Goal: Transaction & Acquisition: Purchase product/service

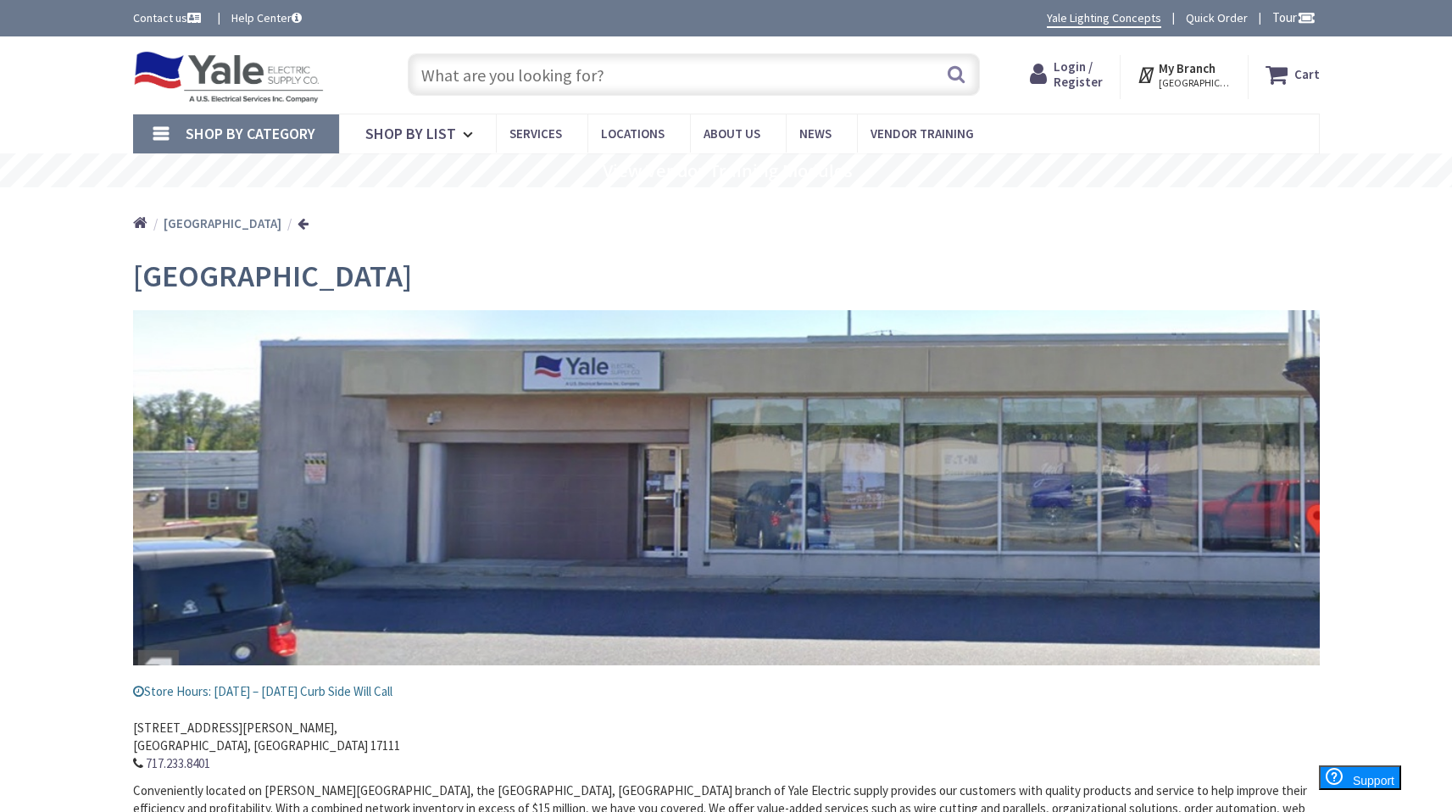
click at [244, 136] on span "Shop By Category" at bounding box center [251, 133] width 130 height 19
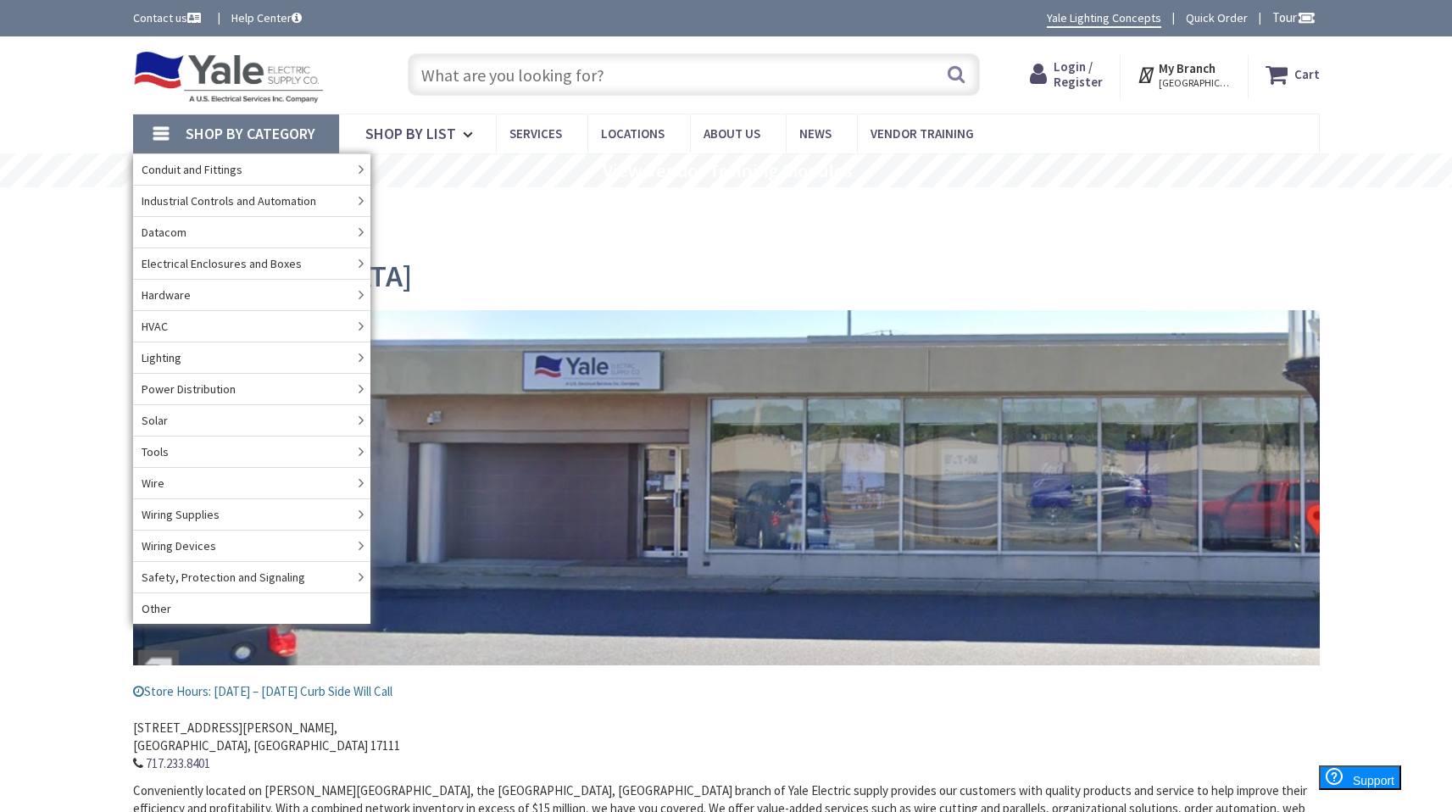
click at [559, 82] on input "text" at bounding box center [694, 74] width 572 height 42
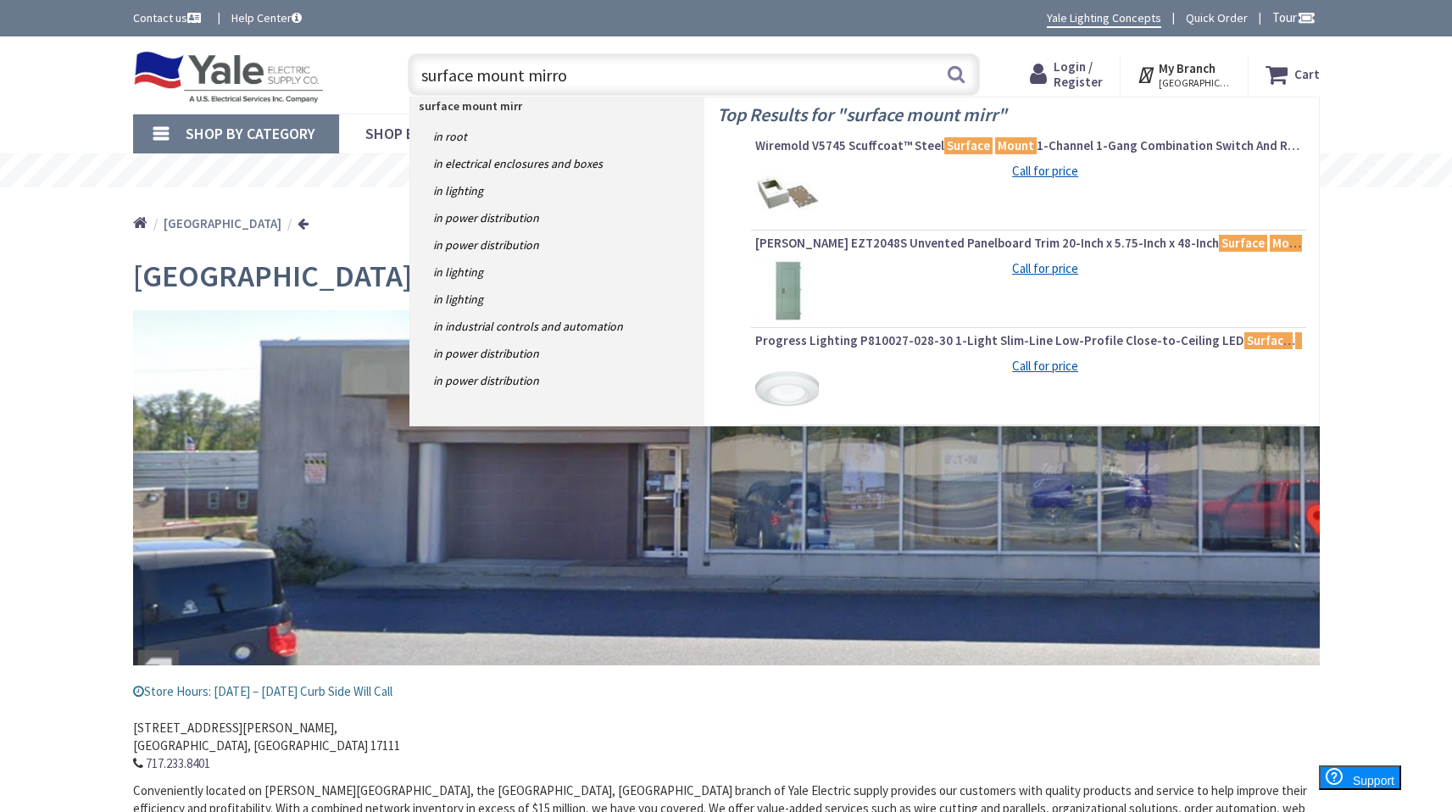
type input "surface mount mirror"
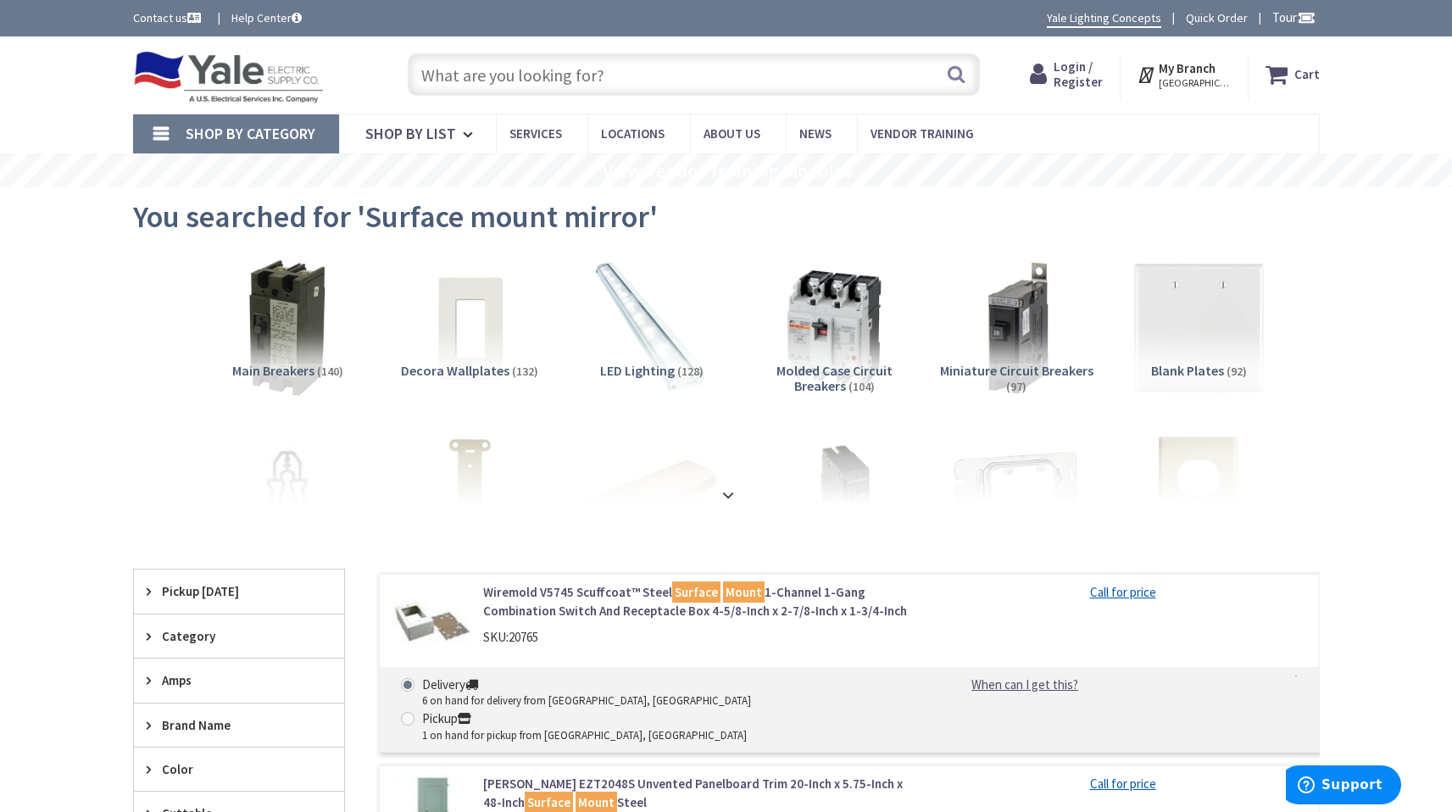
click at [648, 57] on input "text" at bounding box center [694, 74] width 572 height 42
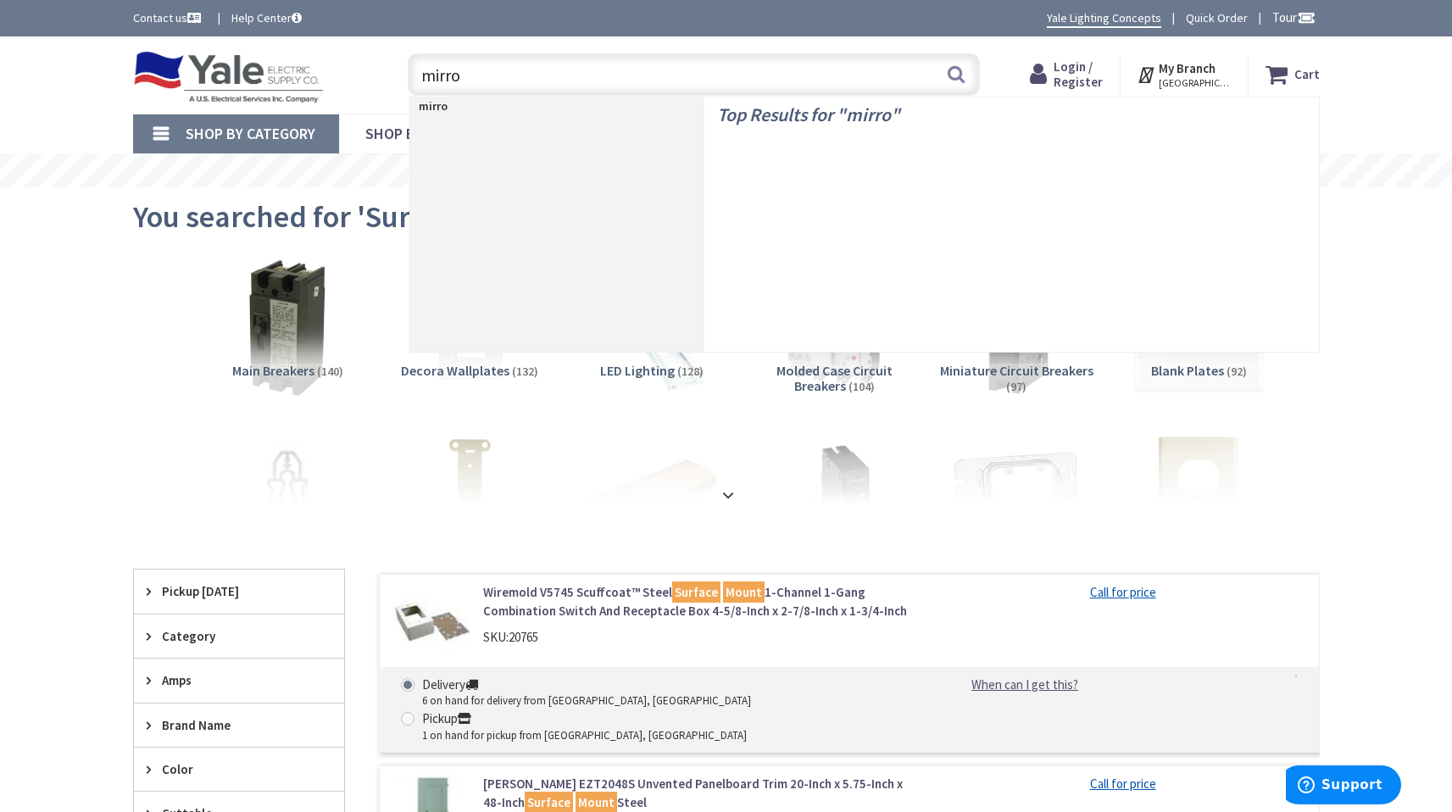
type input "mirror"
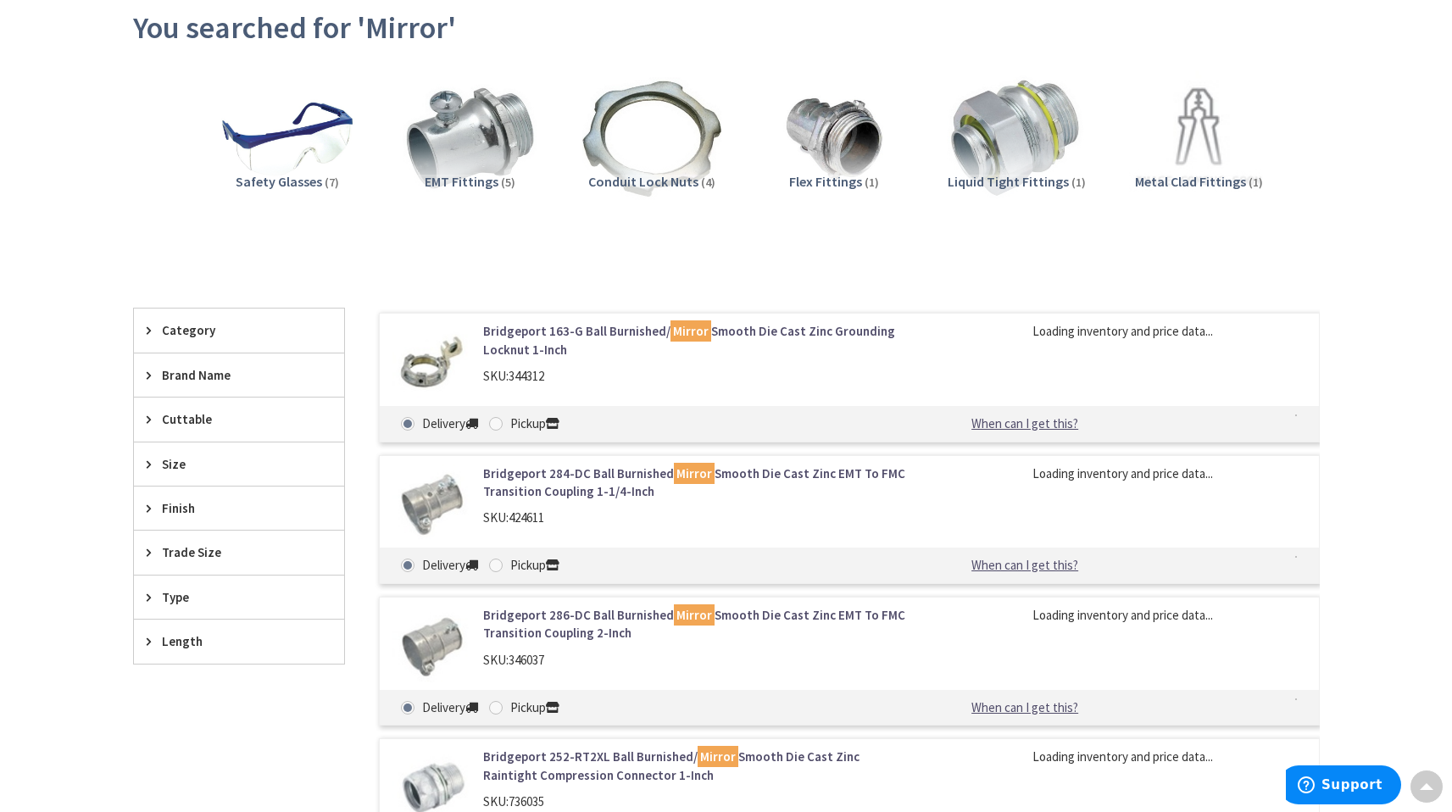
scroll to position [106, 0]
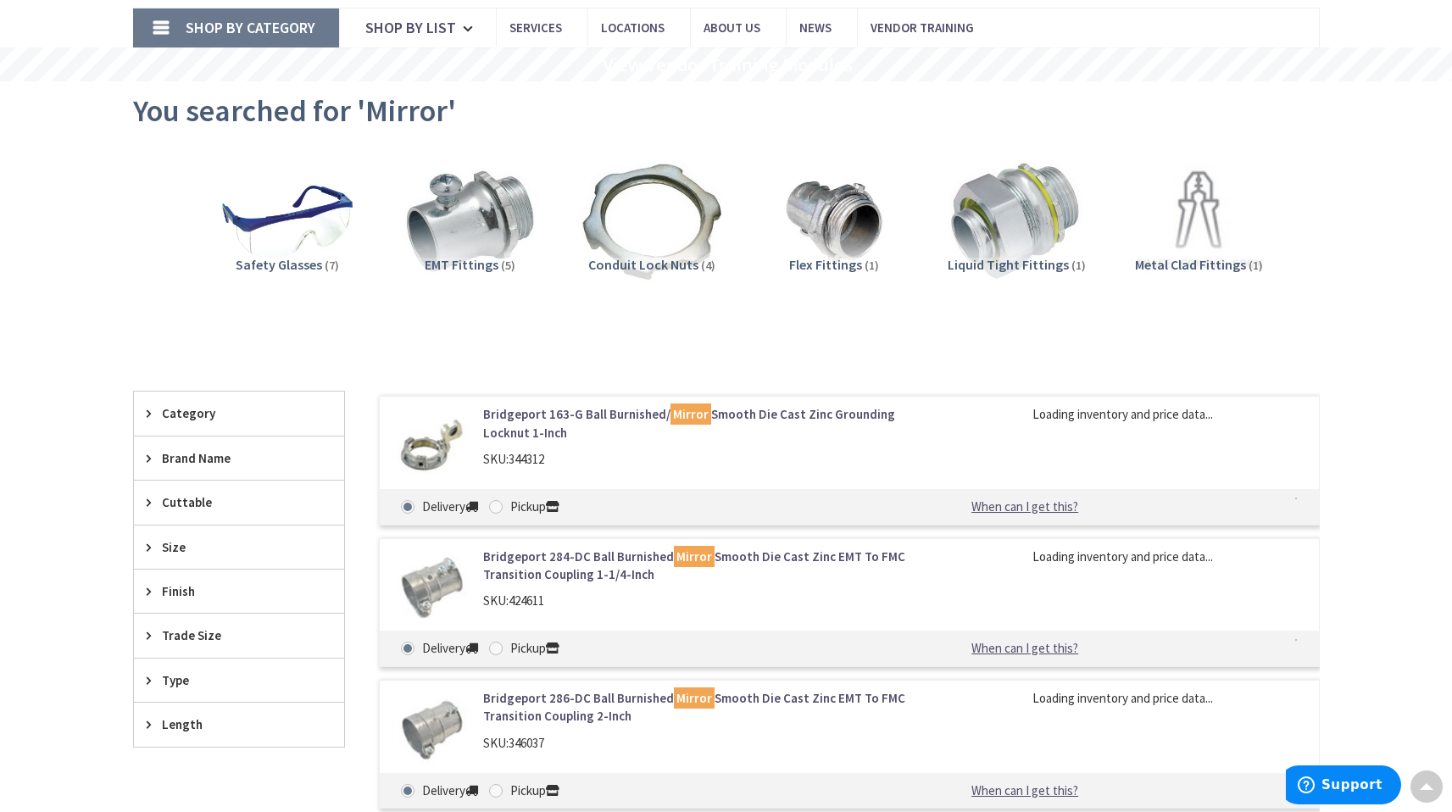
click at [147, 417] on icon at bounding box center [153, 413] width 13 height 13
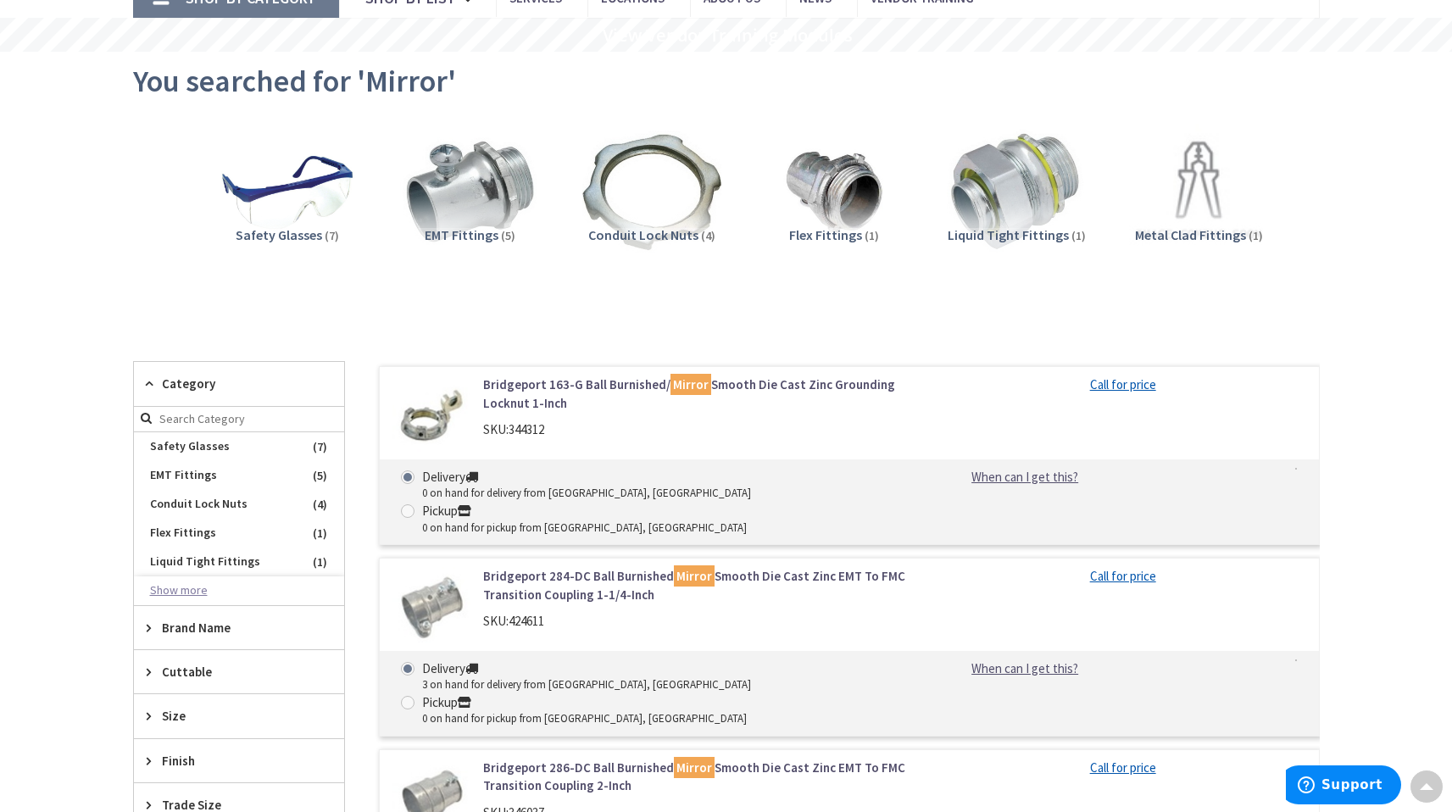
scroll to position [144, 0]
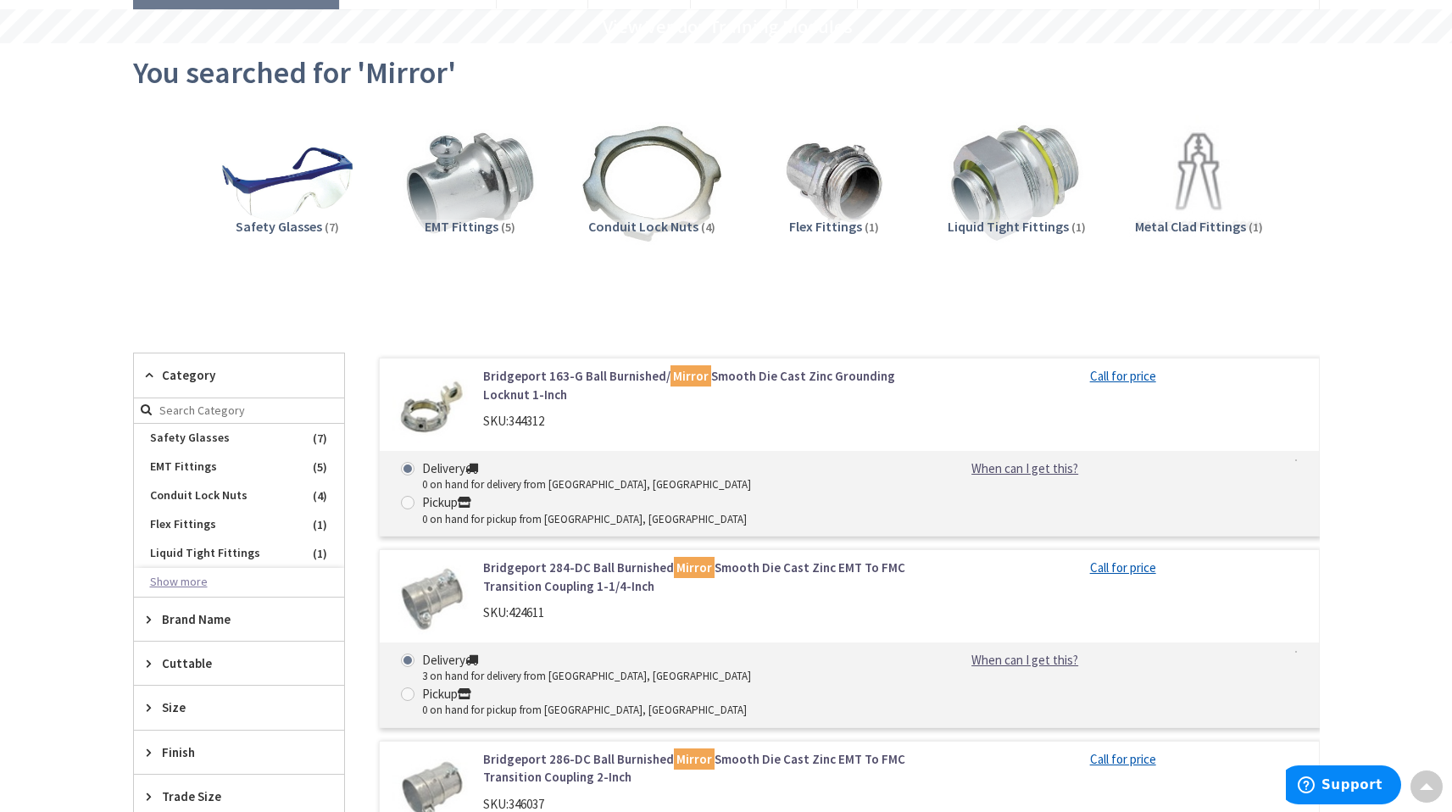
click at [194, 585] on button "Show more" at bounding box center [239, 582] width 210 height 29
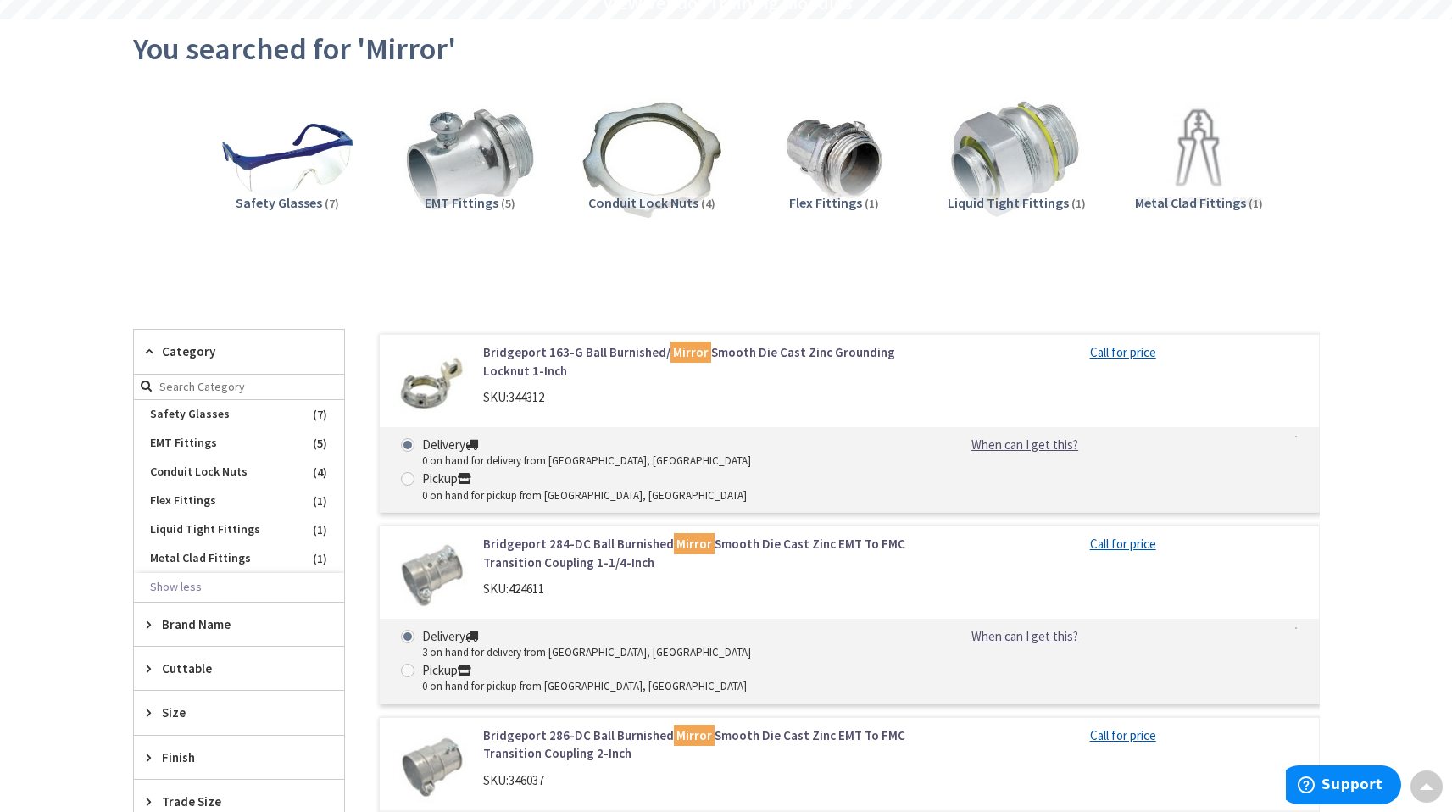
scroll to position [0, 0]
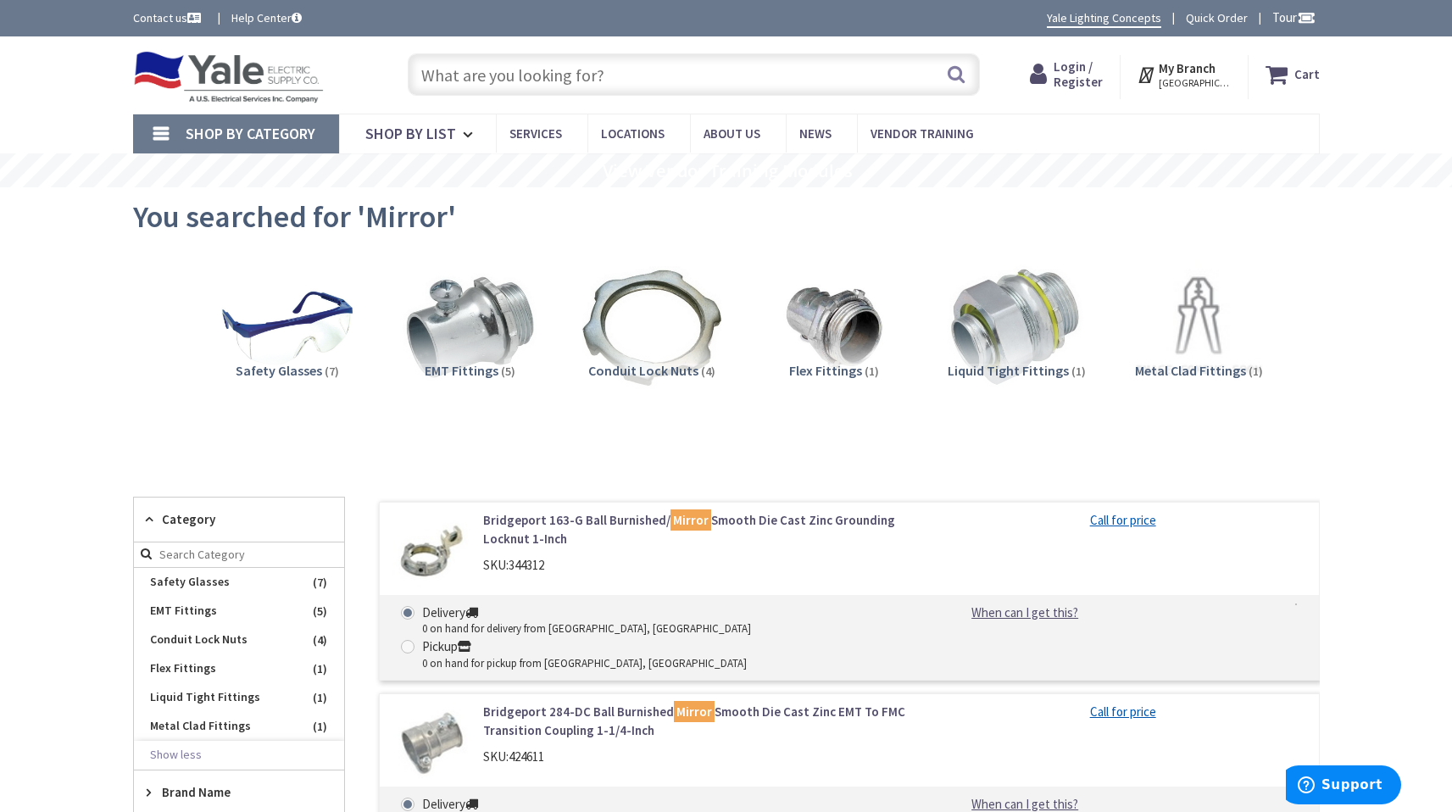
click at [242, 128] on span "Shop By Category" at bounding box center [251, 133] width 130 height 19
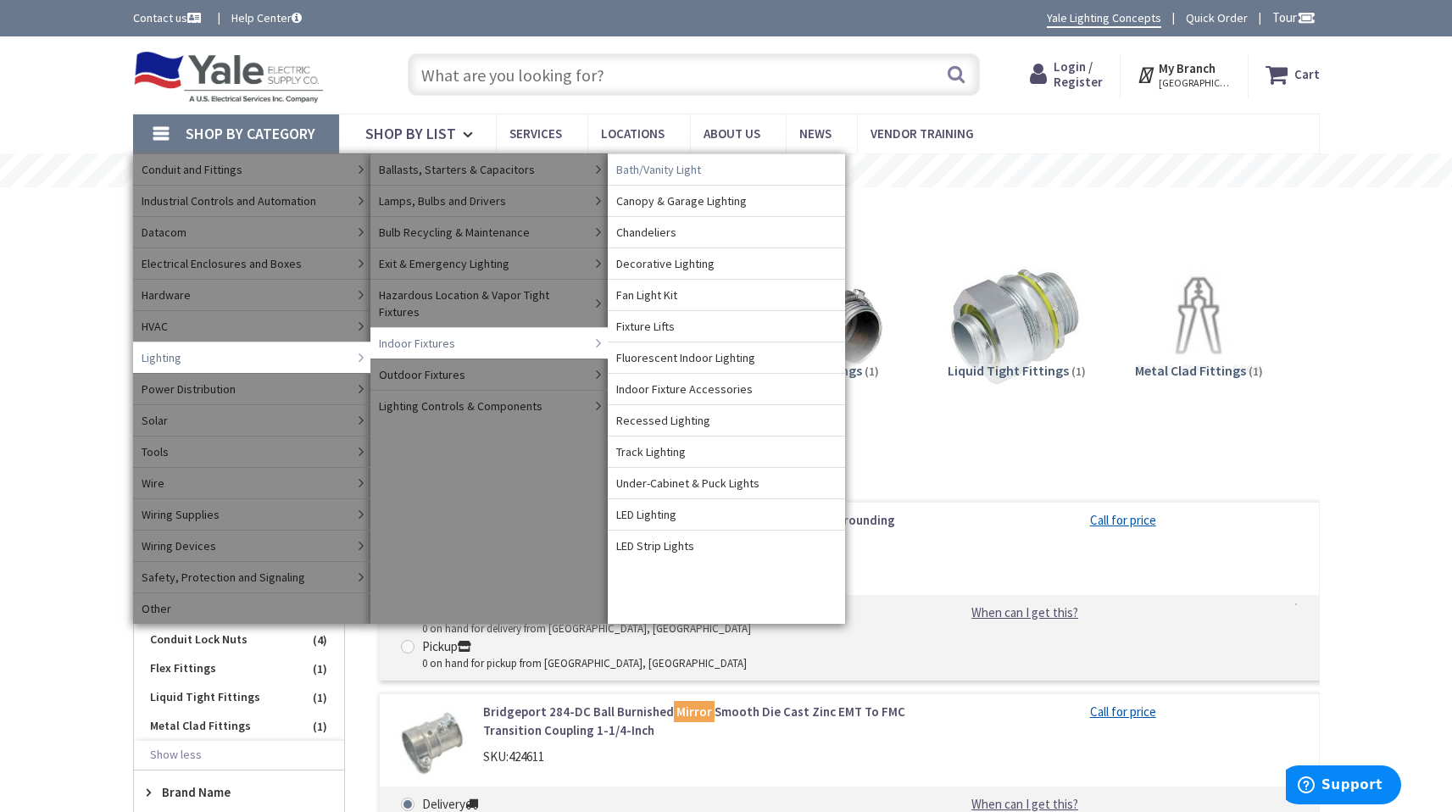
click at [670, 173] on span "Bath/Vanity Light" at bounding box center [658, 169] width 85 height 17
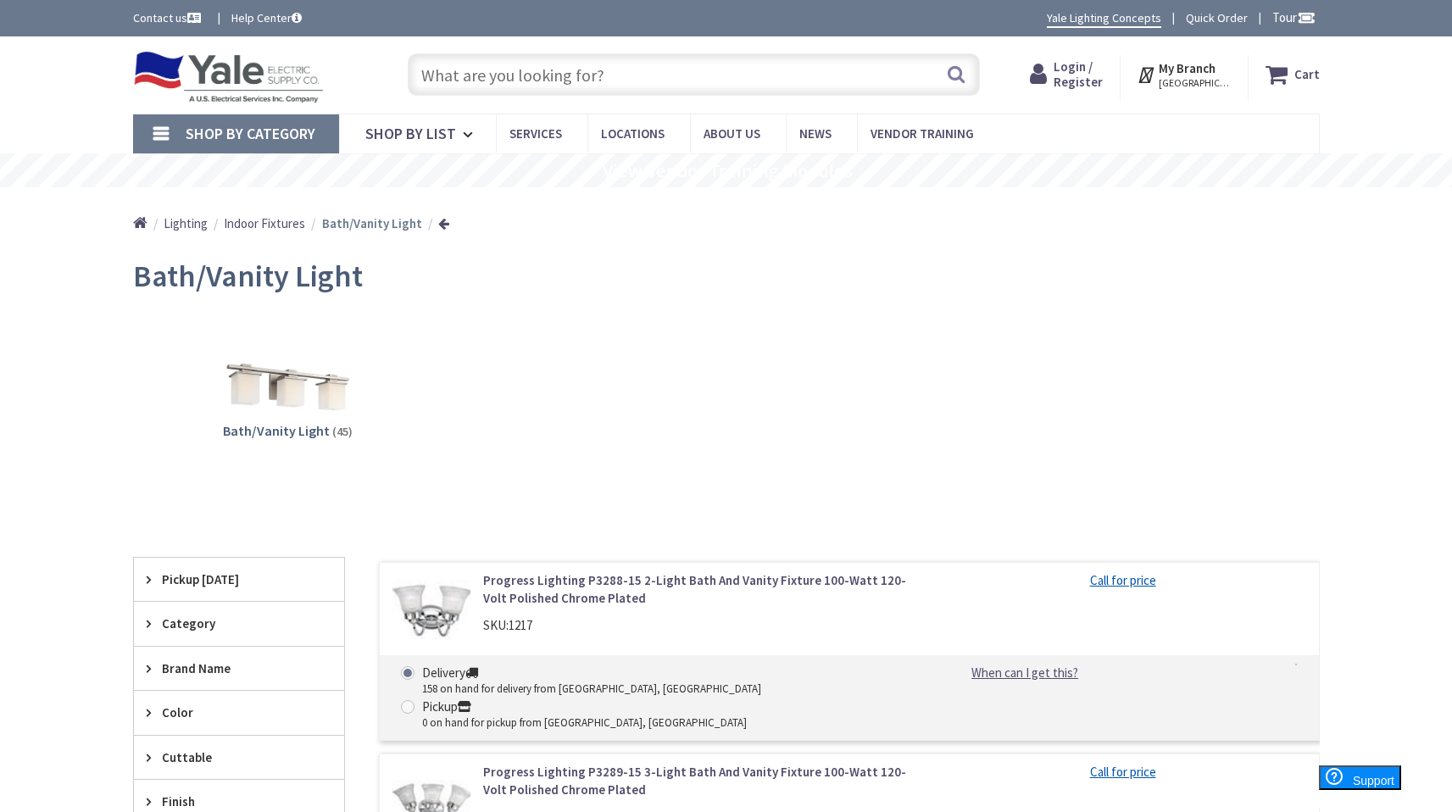
click at [1197, 75] on strong "My Branch" at bounding box center [1187, 68] width 57 height 16
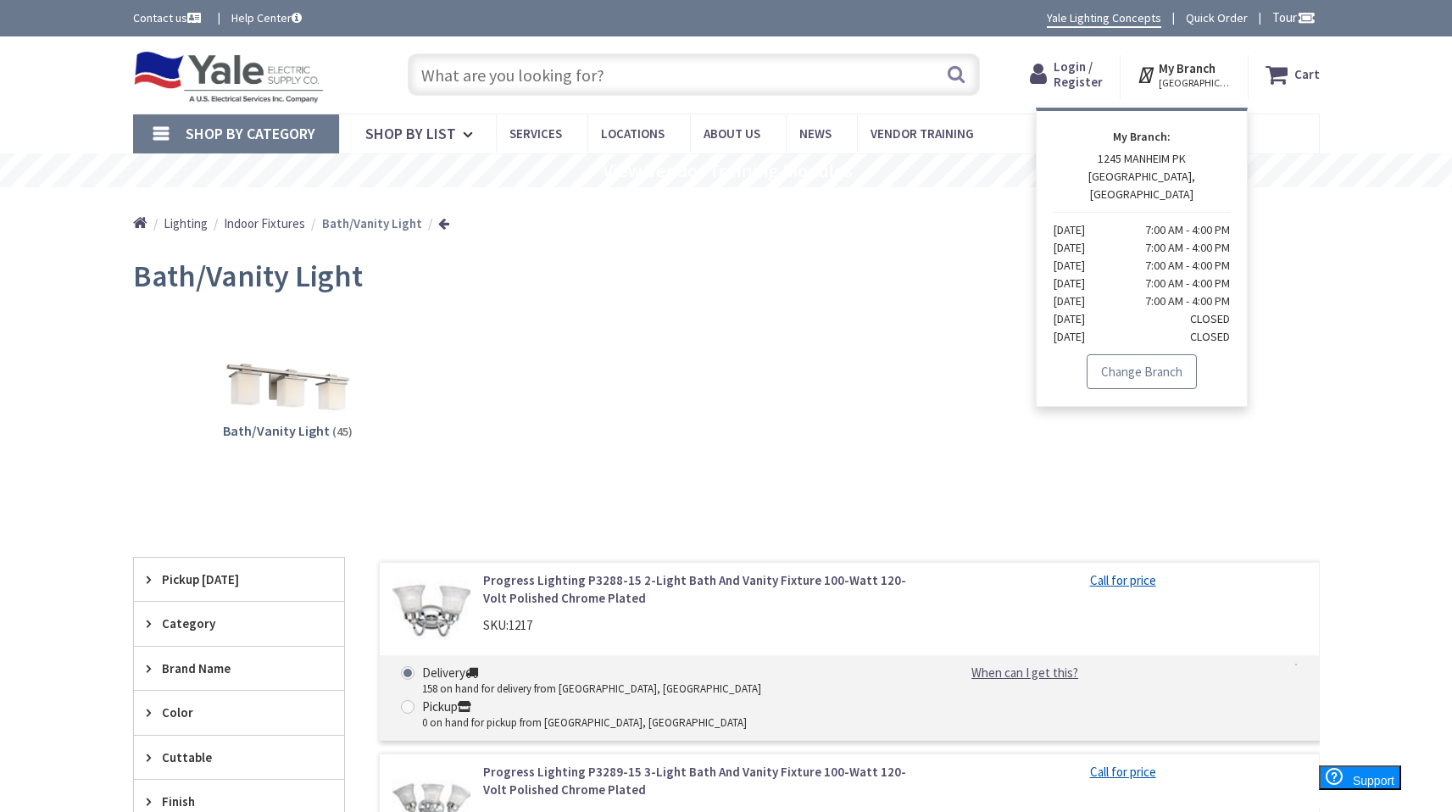
click at [1150, 359] on link "Change Branch" at bounding box center [1142, 372] width 110 height 36
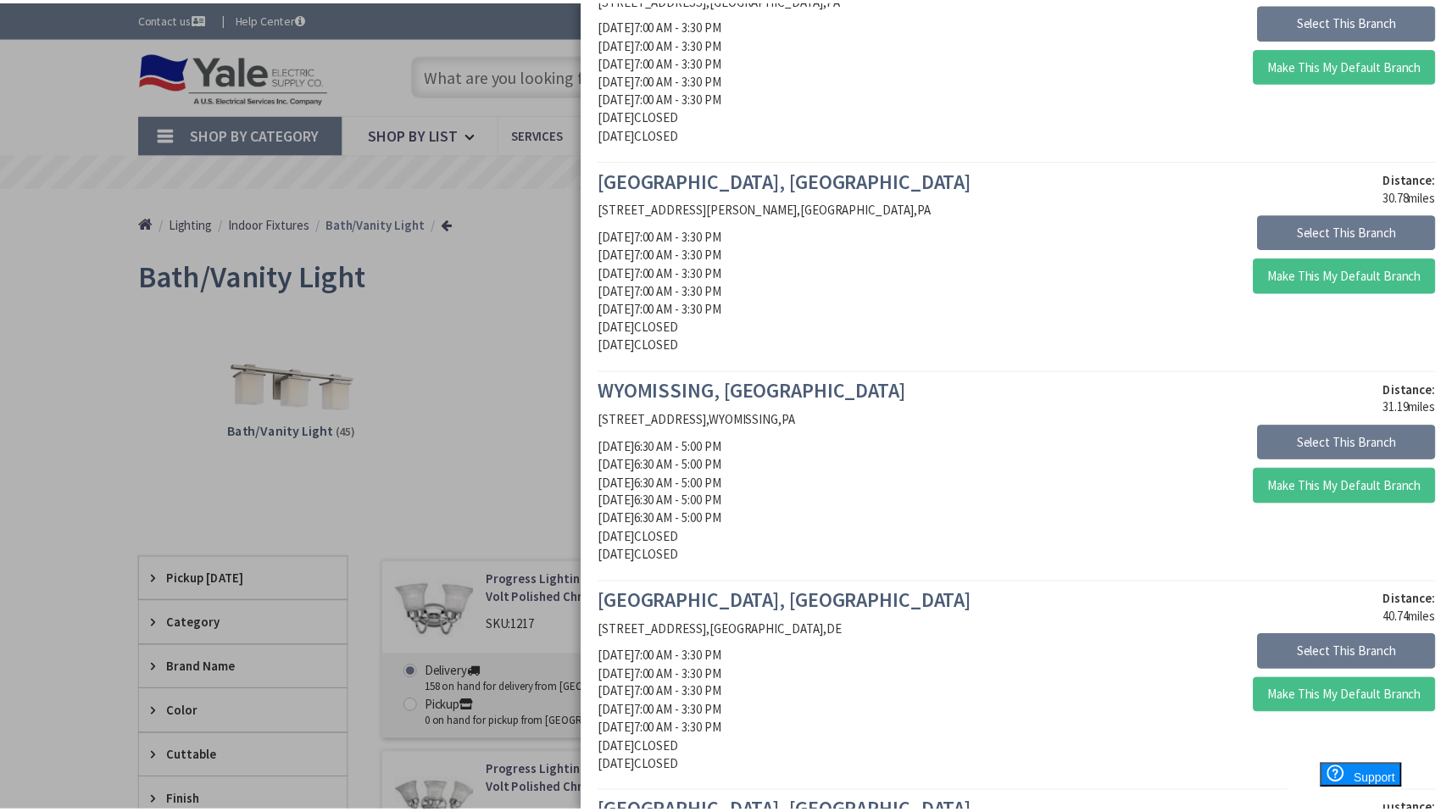
scroll to position [815, 0]
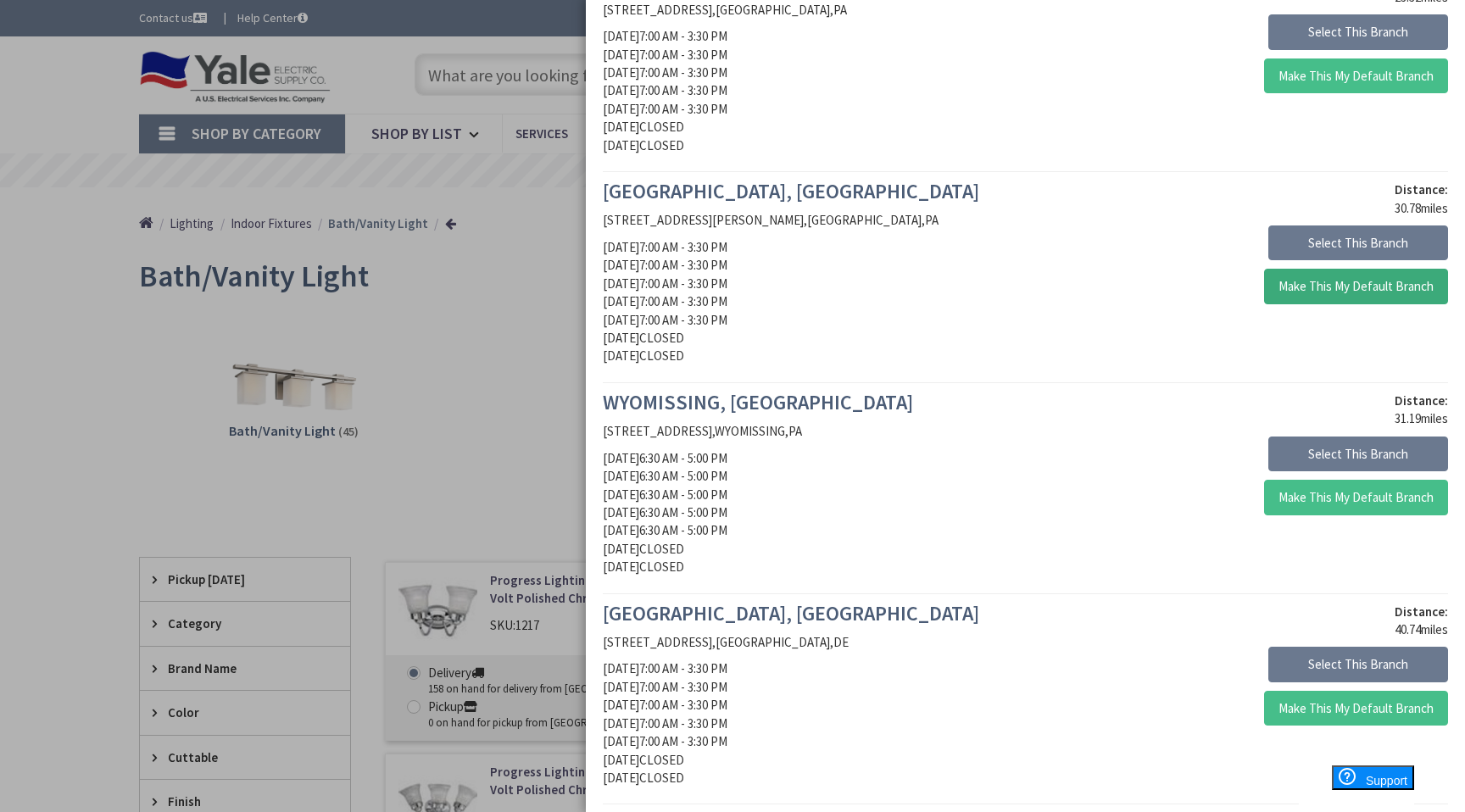
click at [1311, 285] on button "Make This My Default Branch" at bounding box center [1356, 287] width 184 height 36
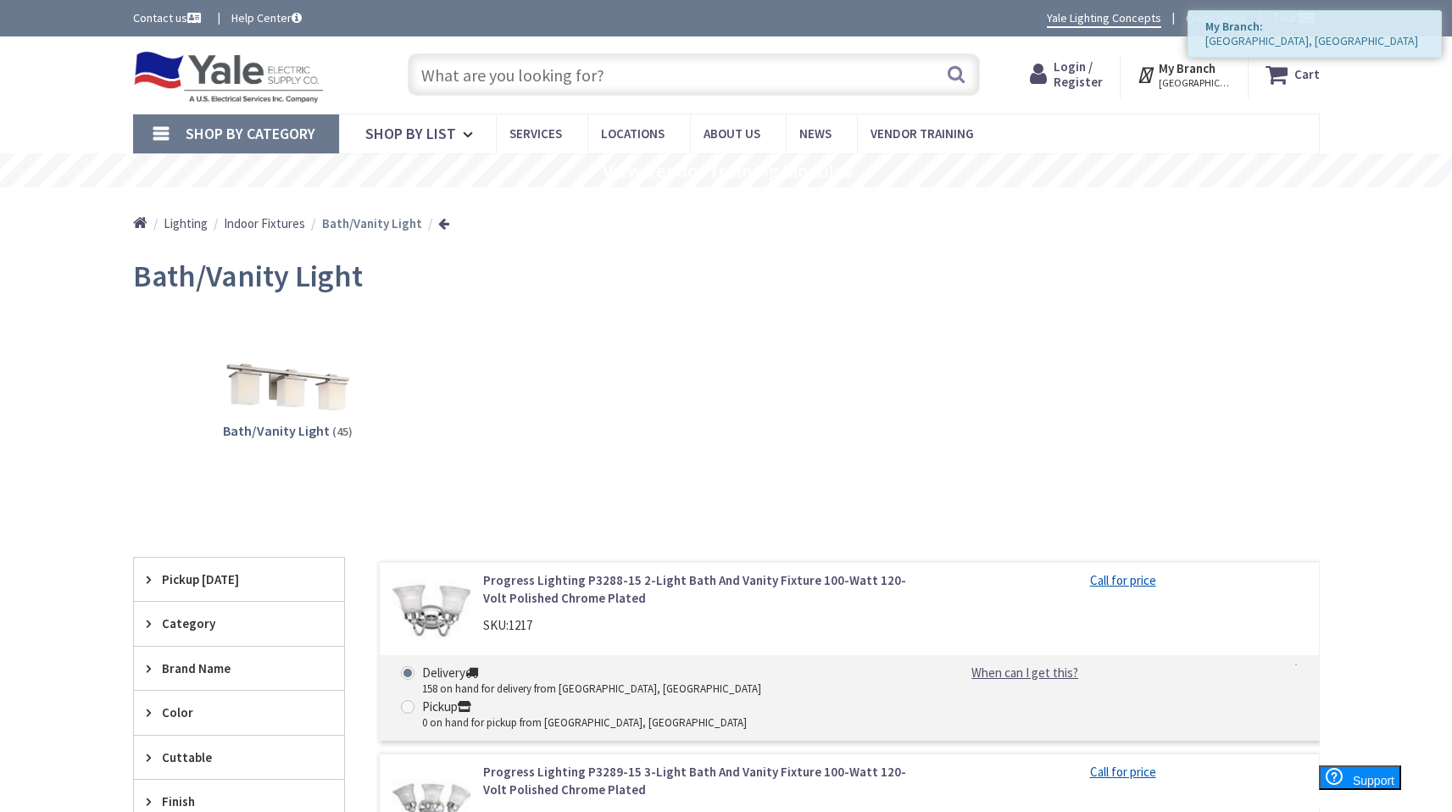
click at [1171, 303] on div "Bath/Vanity Light" at bounding box center [726, 279] width 1187 height 64
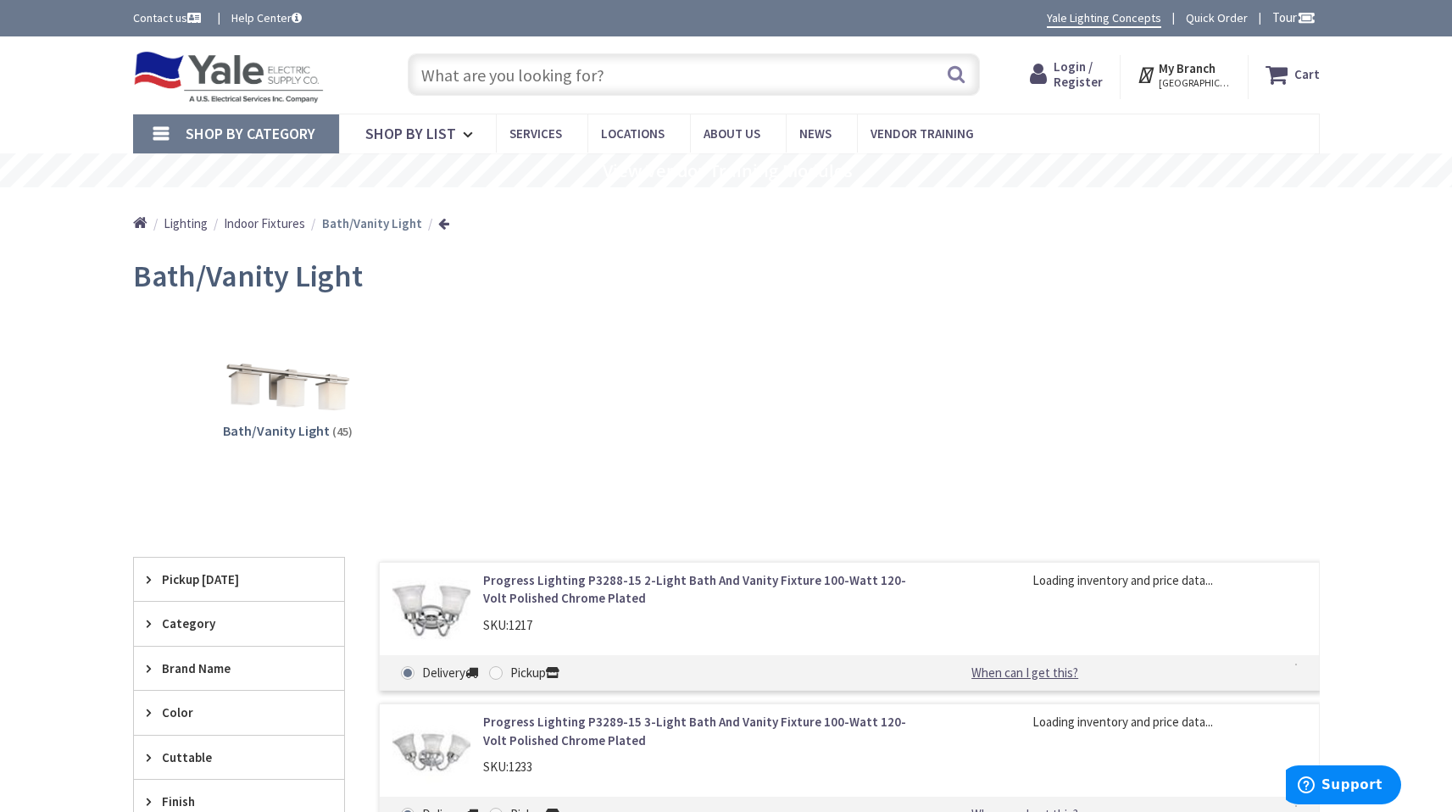
click at [272, 150] on link "Shop By Category" at bounding box center [236, 133] width 206 height 39
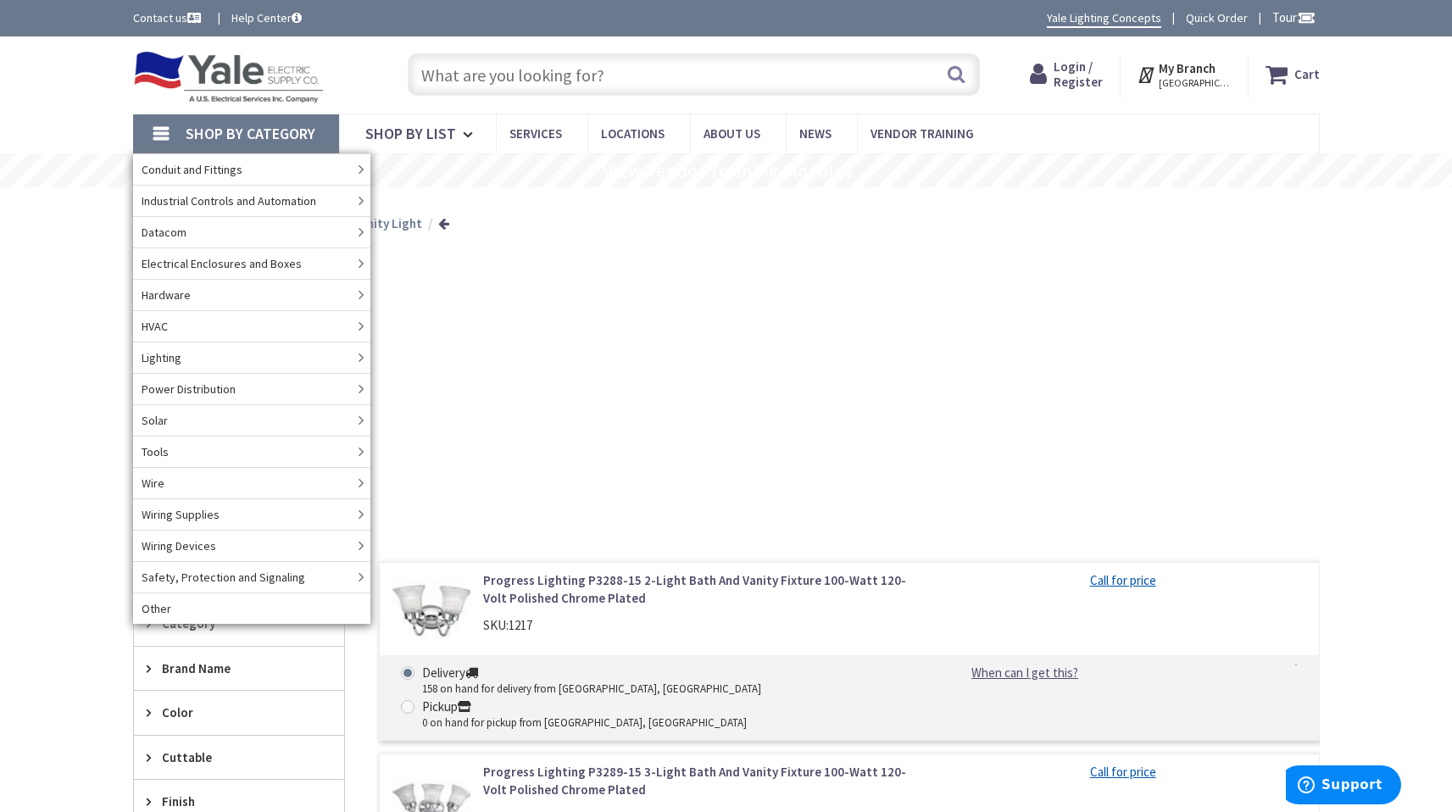
click at [975, 217] on div "Home Lighting Indoor Fixtures Bath/Vanity Light" at bounding box center [726, 217] width 1271 height 60
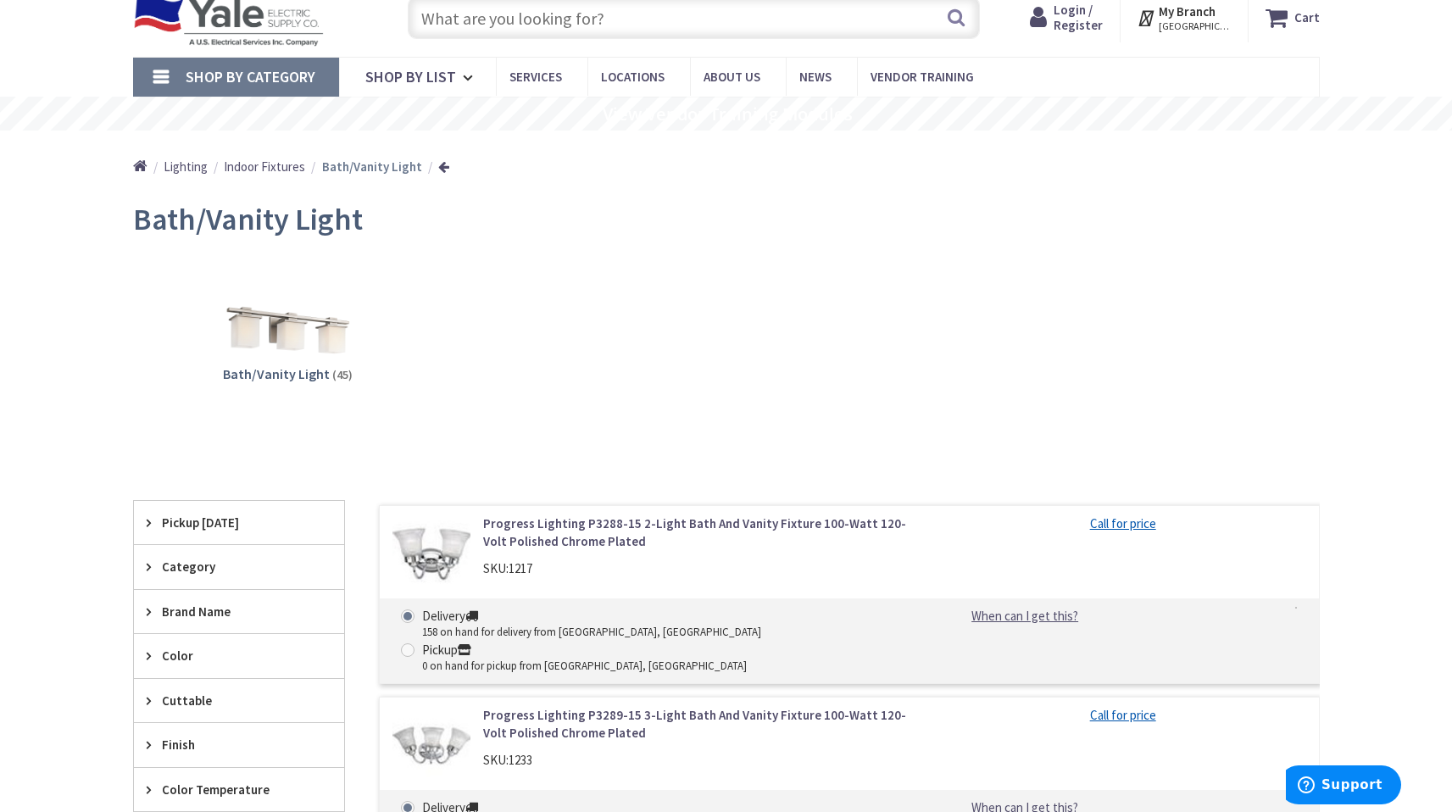
scroll to position [62, 0]
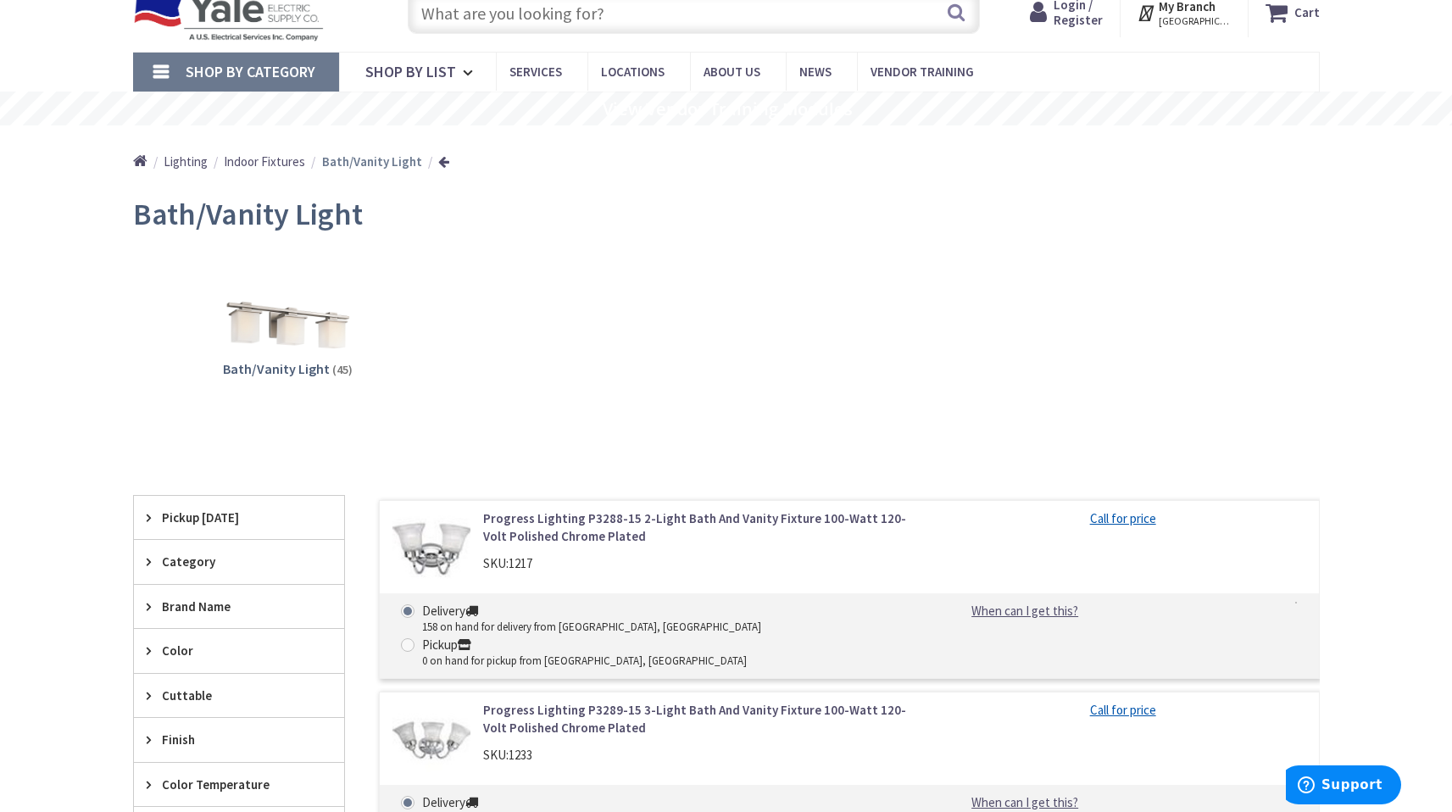
click at [145, 608] on div "Brand Name" at bounding box center [239, 606] width 210 height 43
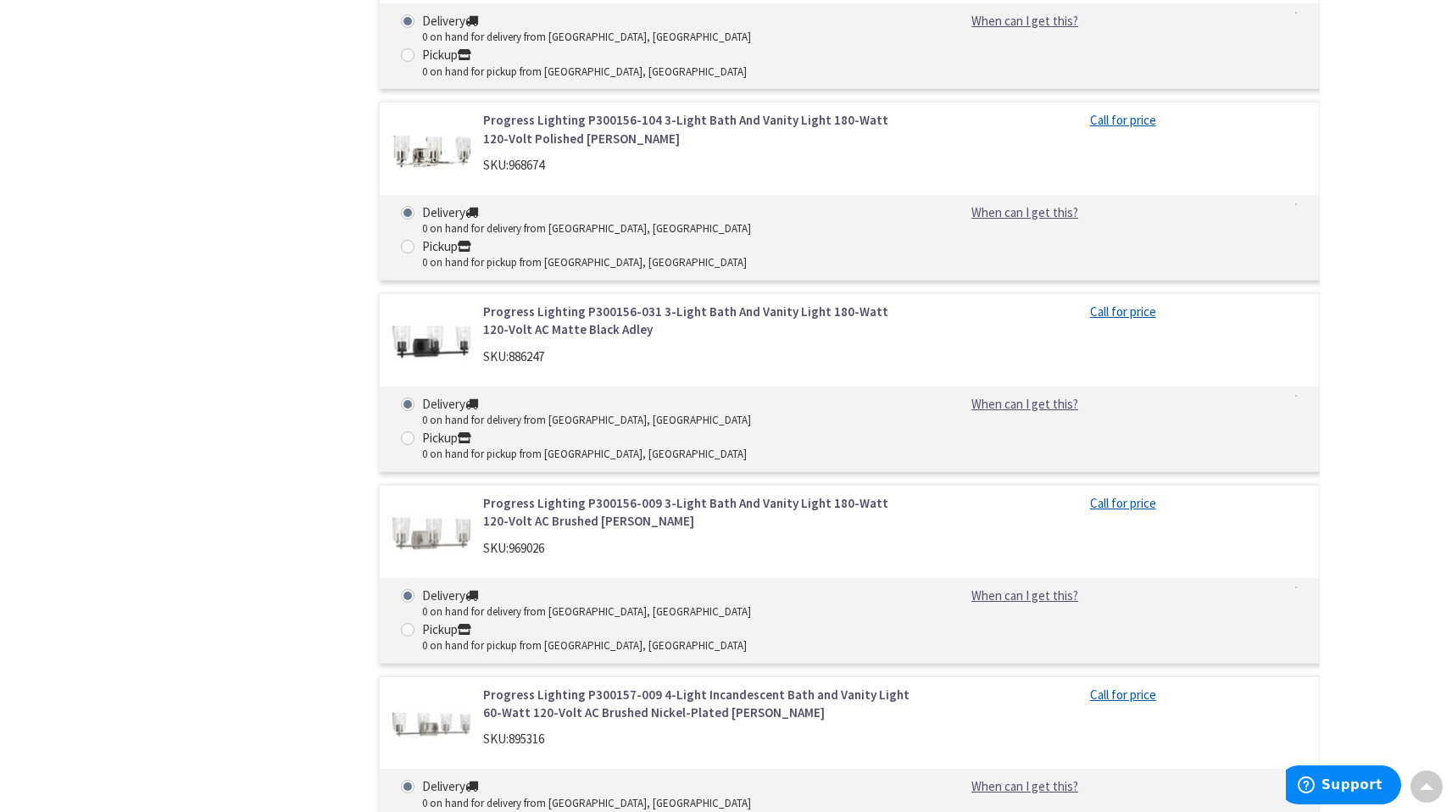
scroll to position [7297, 0]
